Goal: Task Accomplishment & Management: Manage account settings

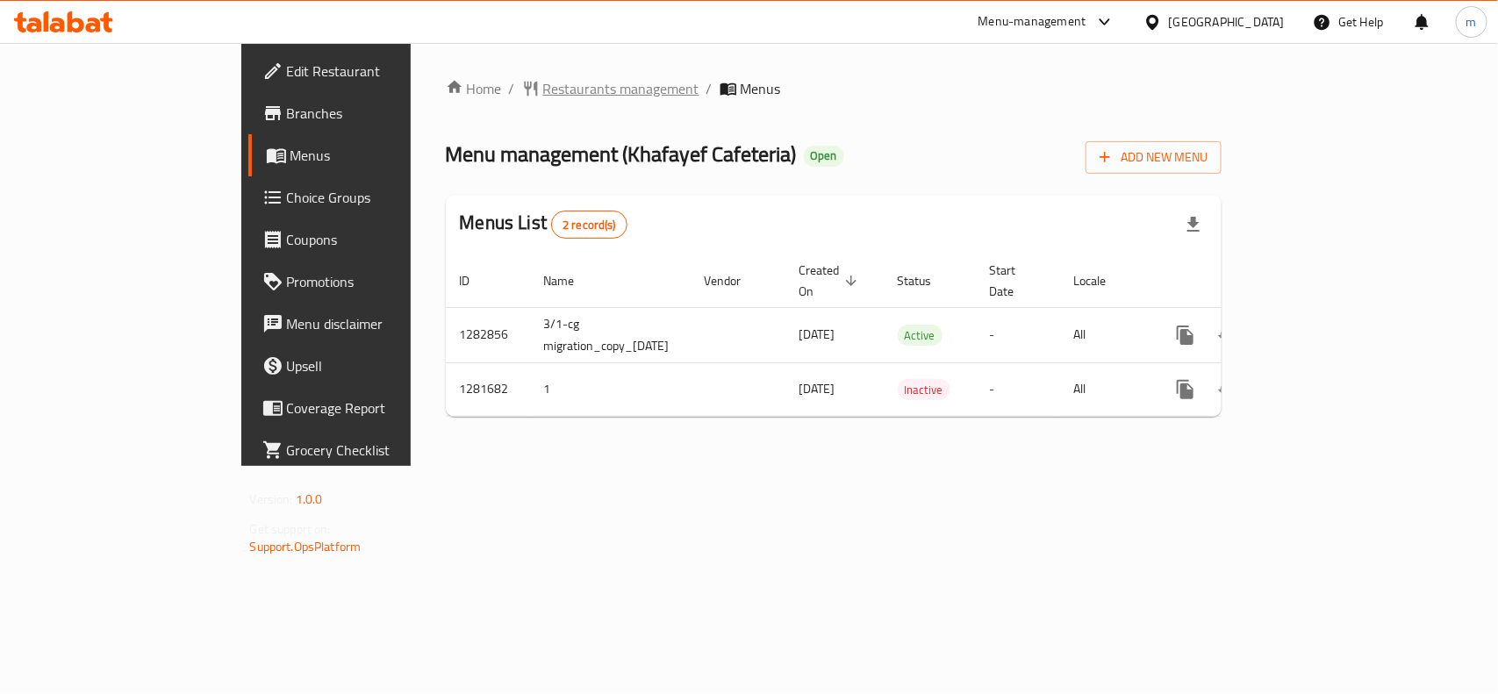
click at [543, 83] on span "Restaurants management" at bounding box center [621, 88] width 156 height 21
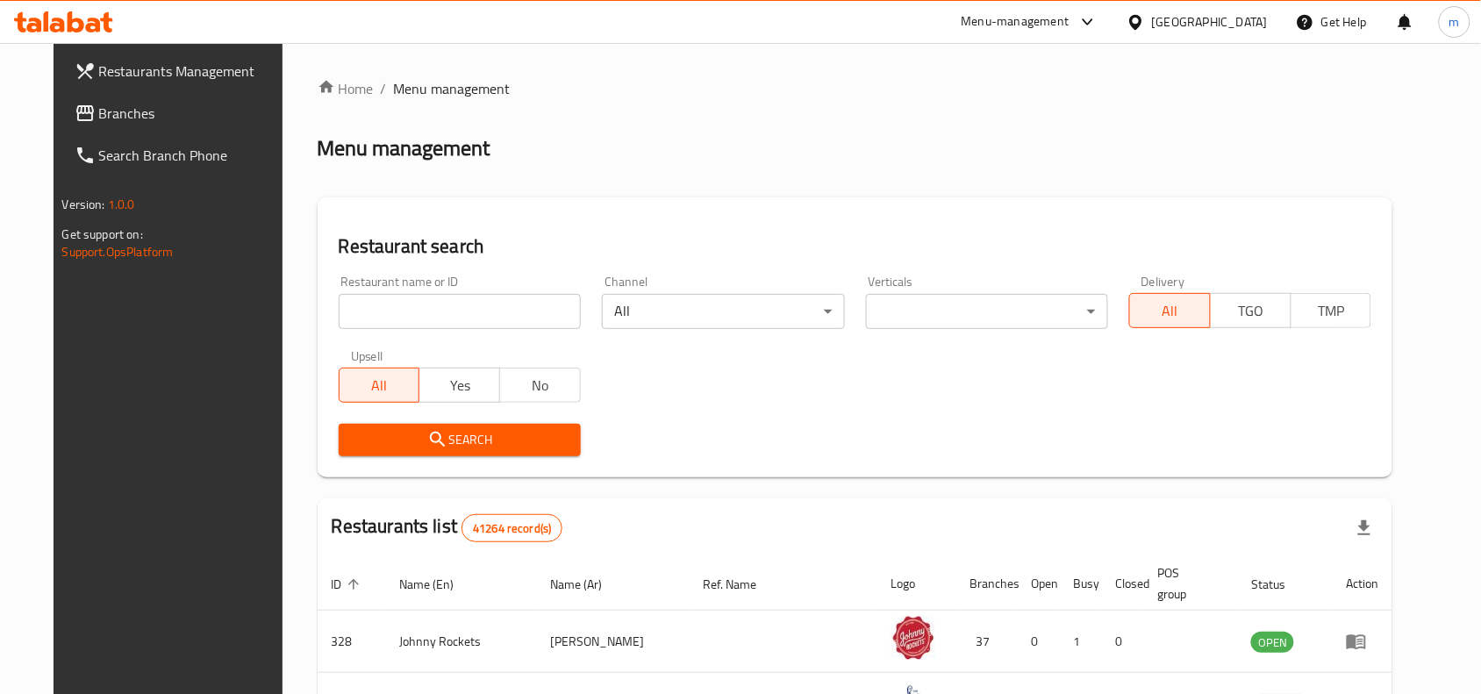
click at [430, 310] on input "search" at bounding box center [460, 311] width 242 height 35
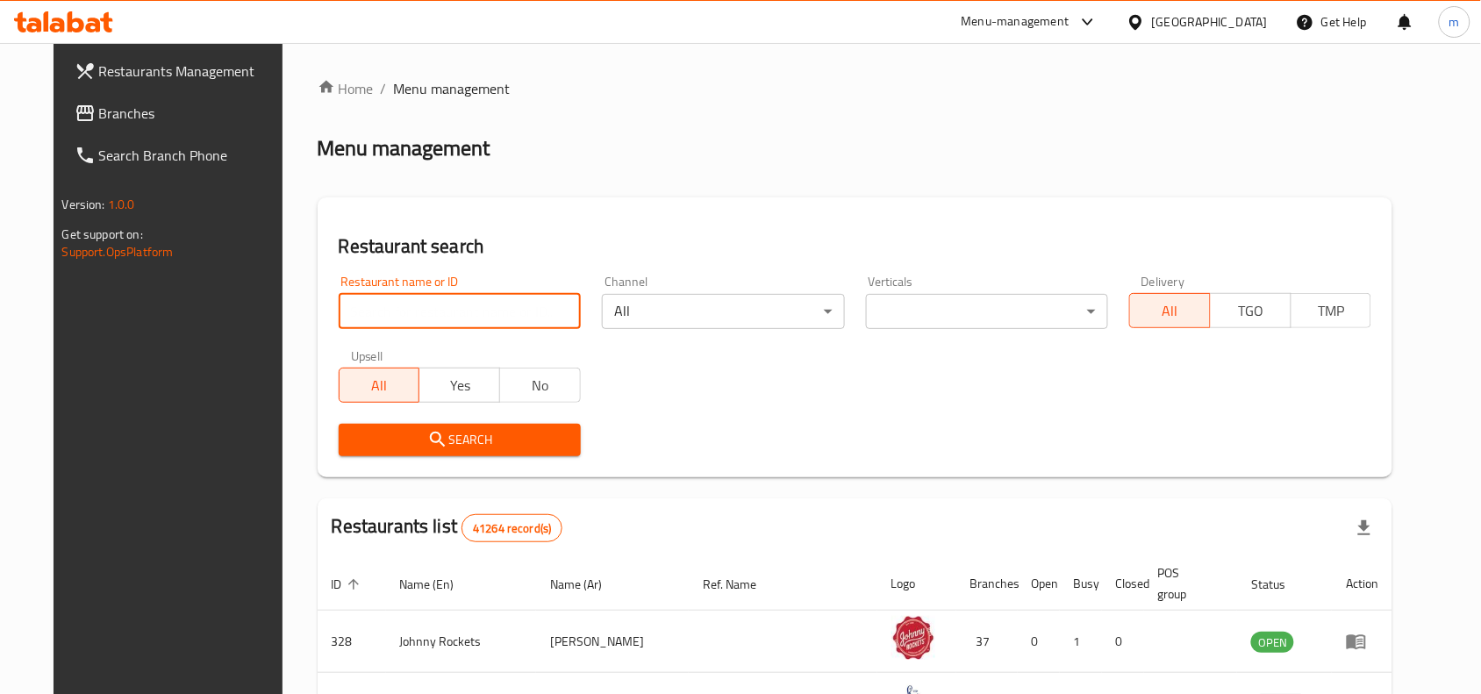
paste input "694513"
type input "694513"
click button "Search" at bounding box center [460, 440] width 242 height 32
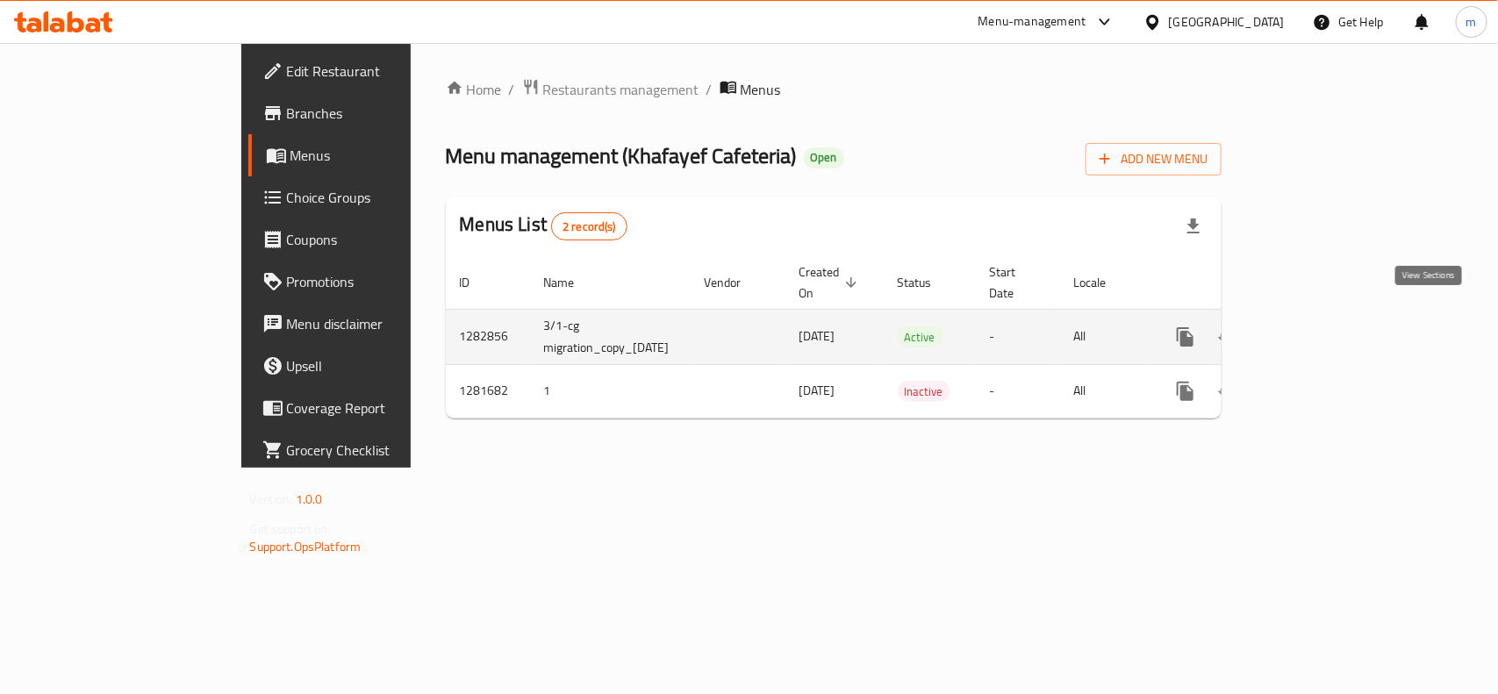
click at [1322, 326] on icon "enhanced table" at bounding box center [1311, 336] width 21 height 21
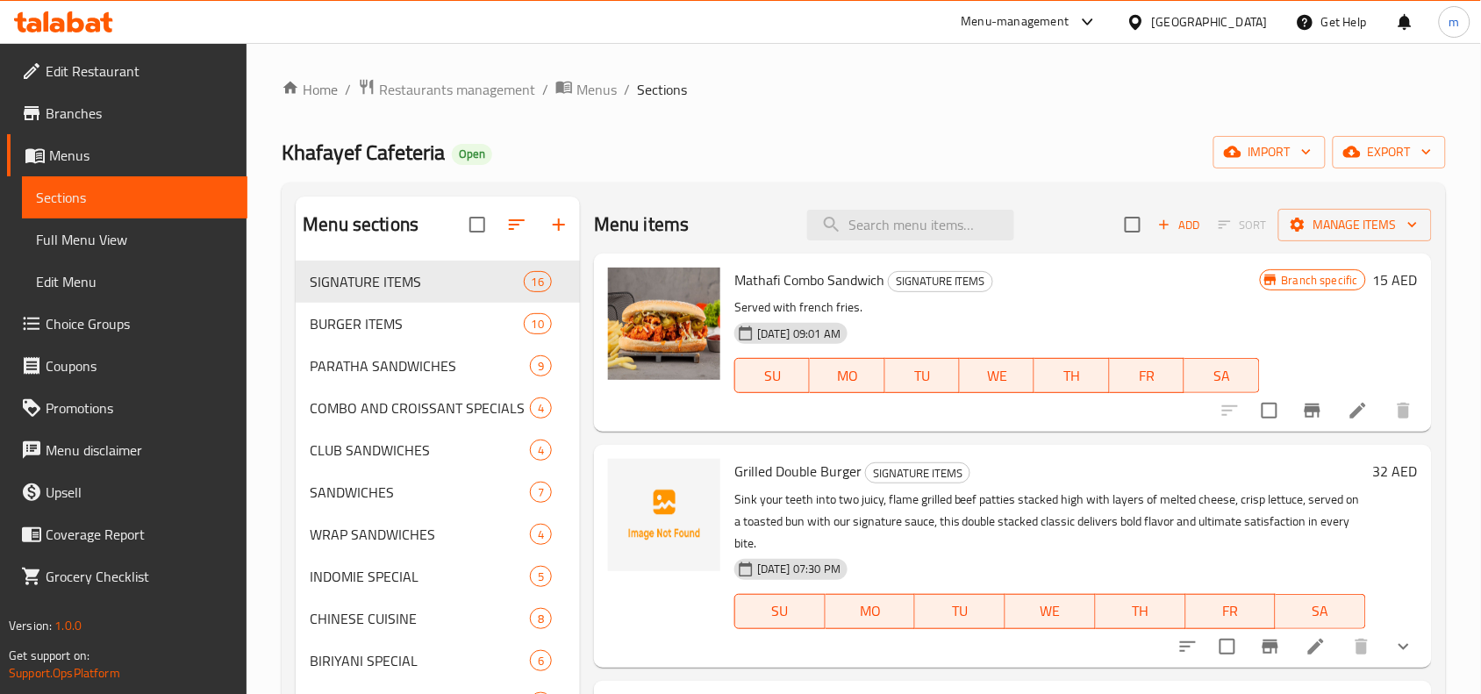
click at [105, 319] on span "Choice Groups" at bounding box center [140, 323] width 188 height 21
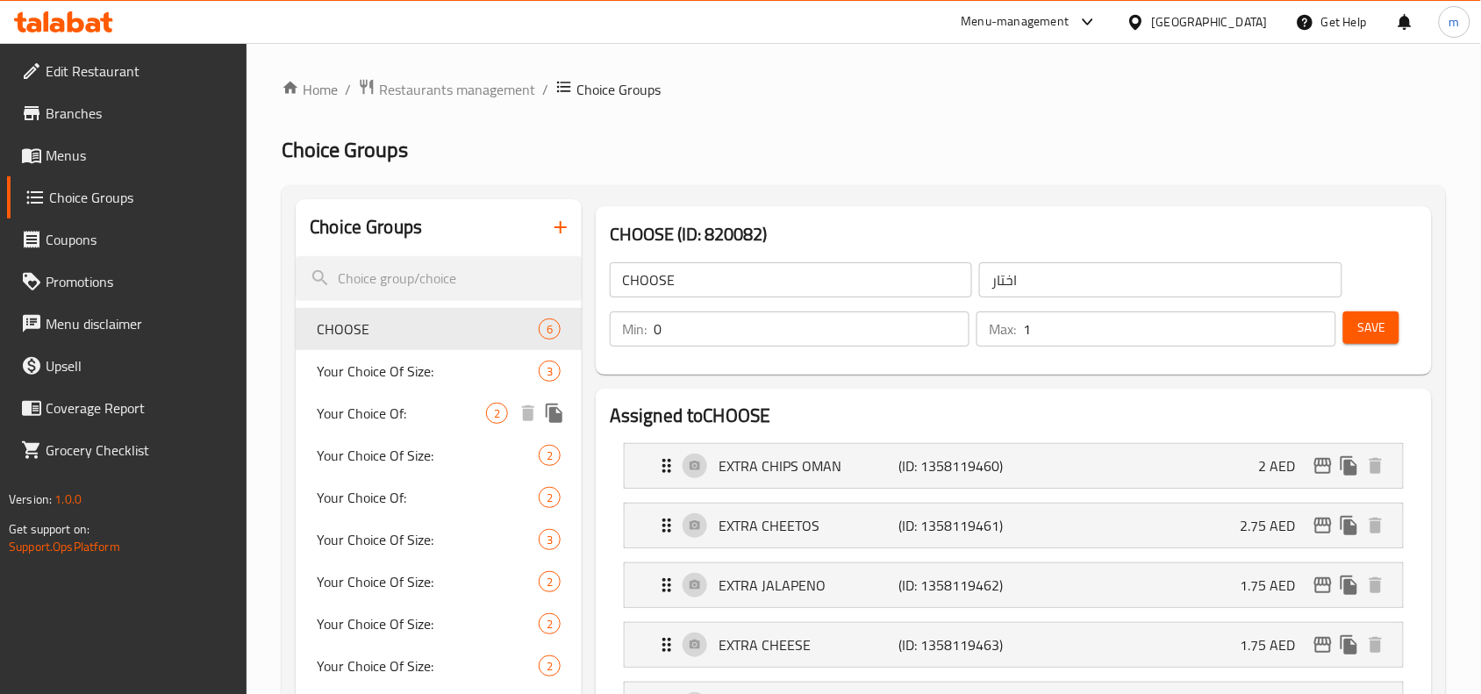
drag, startPoint x: 390, startPoint y: 419, endPoint x: 433, endPoint y: 428, distance: 43.2
click at [390, 419] on span "Your Choice Of:" at bounding box center [401, 413] width 169 height 21
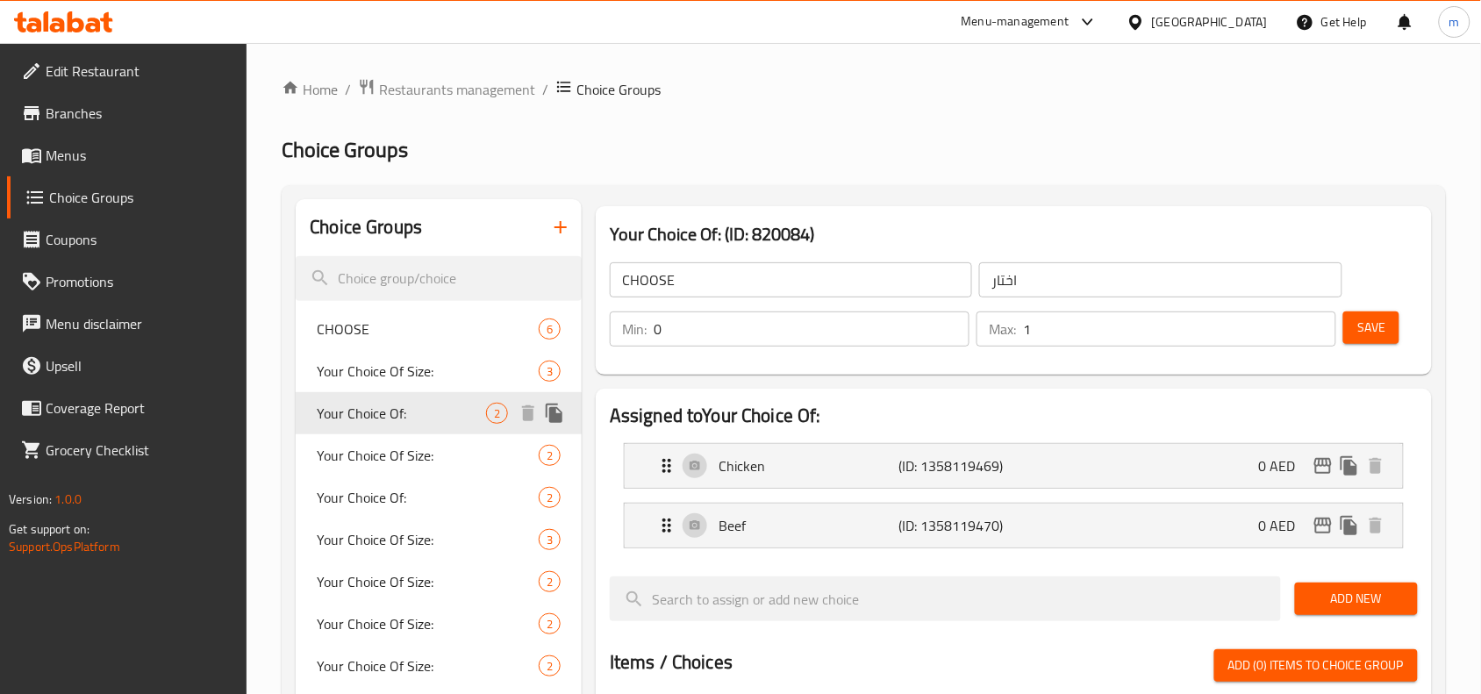
type input "Your Choice Of:"
type input "إختيارك من:"
type input "1"
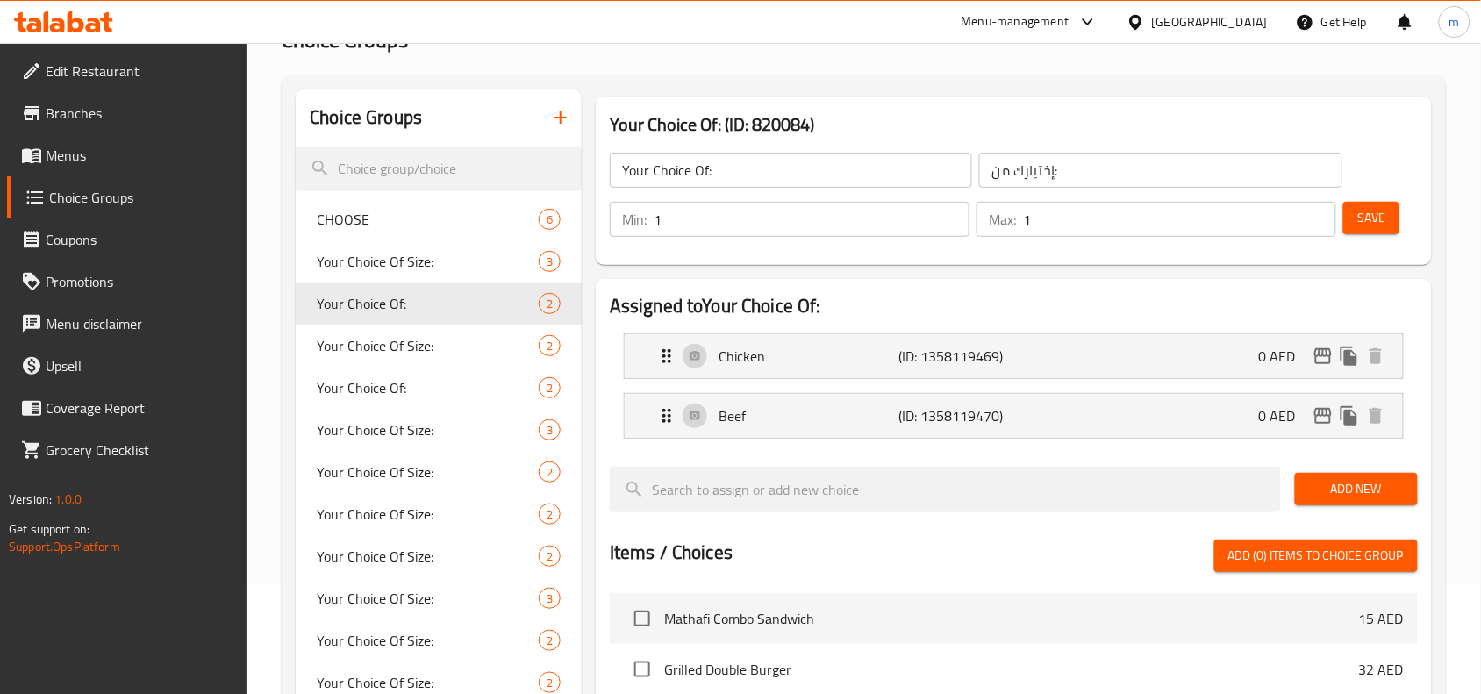
click at [77, 118] on span "Branches" at bounding box center [140, 113] width 188 height 21
